Goal: Browse casually

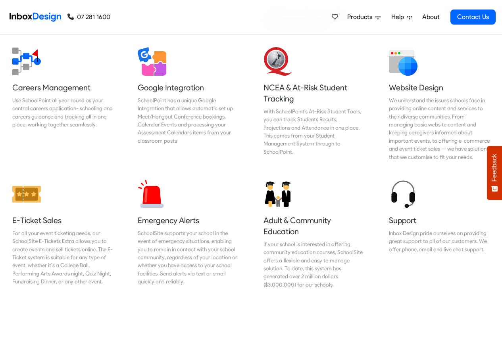
scroll to position [857, 0]
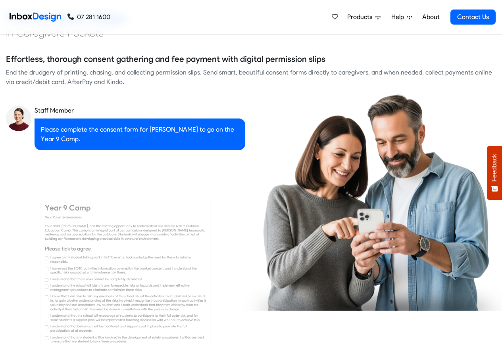
checkbox input "true"
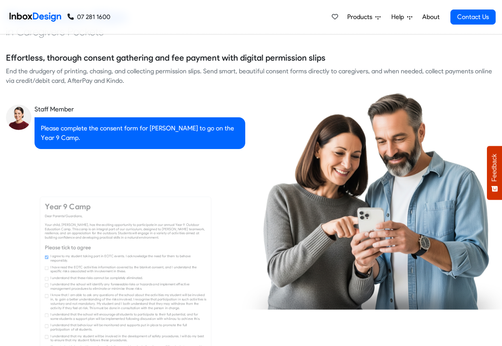
checkbox input "true"
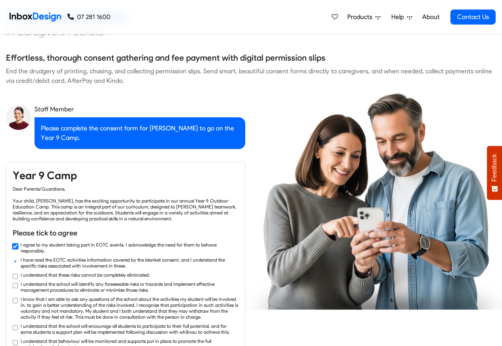
checkbox input "true"
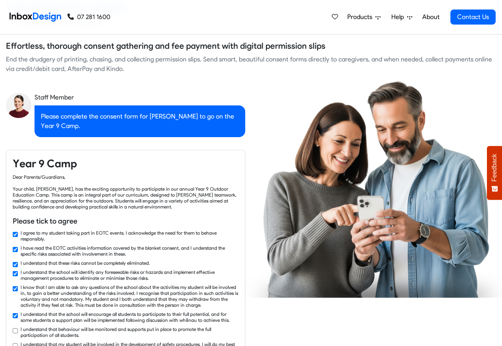
checkbox input "true"
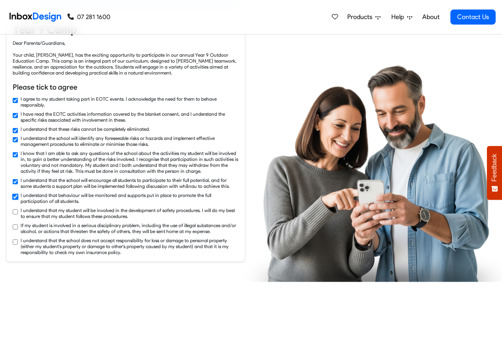
checkbox input "true"
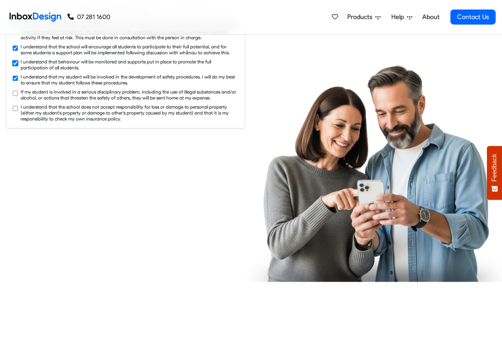
scroll to position [1429, 0]
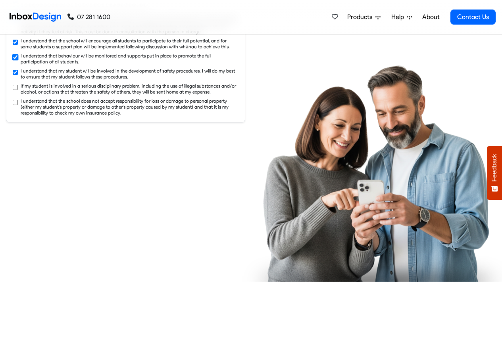
checkbox input "true"
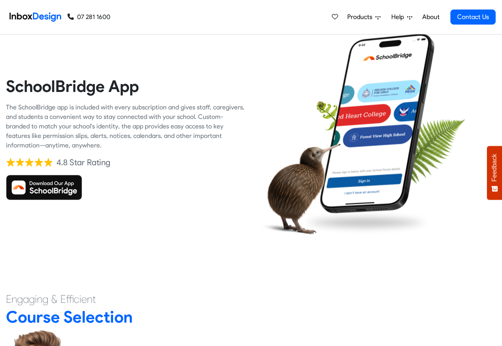
scroll to position [1762, 0]
